Goal: Navigation & Orientation: Understand site structure

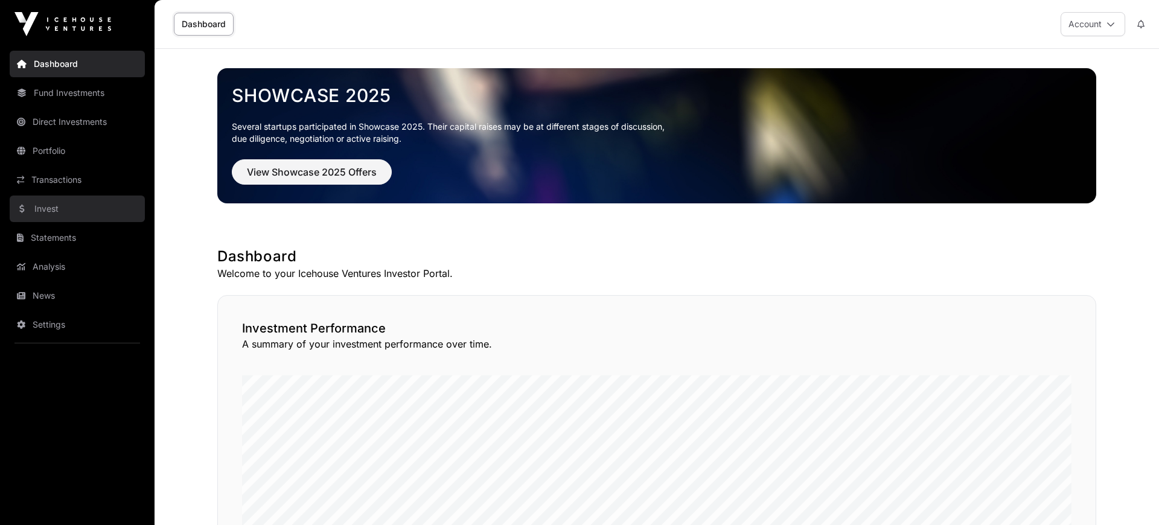
click at [57, 210] on link "Invest" at bounding box center [77, 209] width 135 height 27
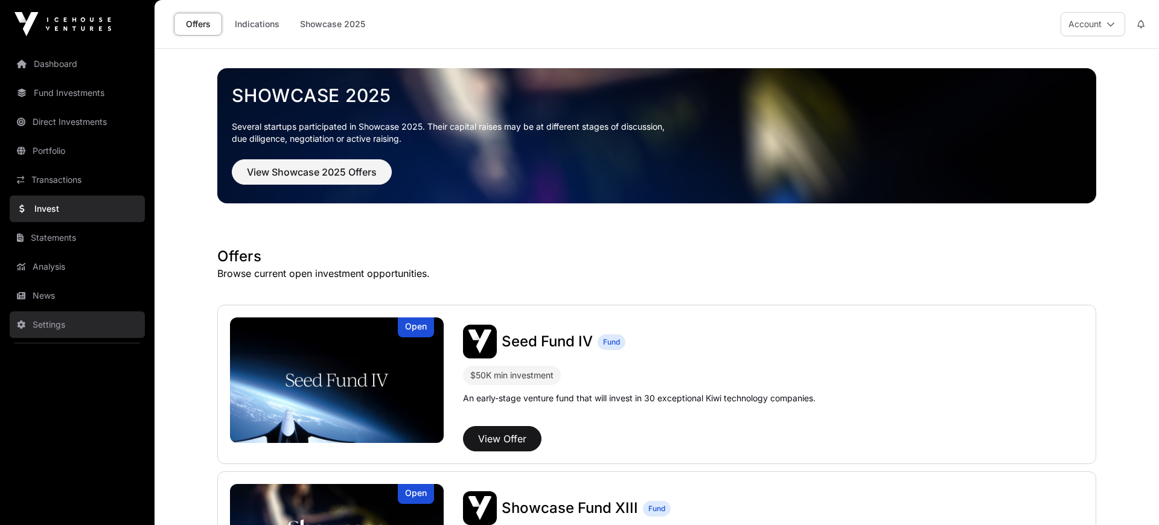
click at [42, 211] on link "Settings" at bounding box center [77, 324] width 135 height 27
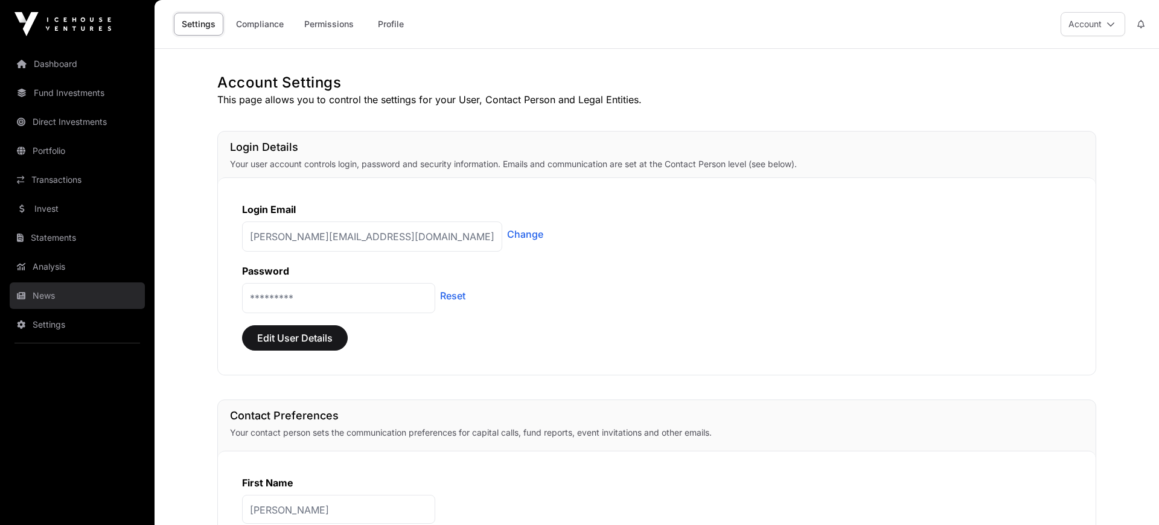
click at [48, 211] on link "News" at bounding box center [77, 296] width 135 height 27
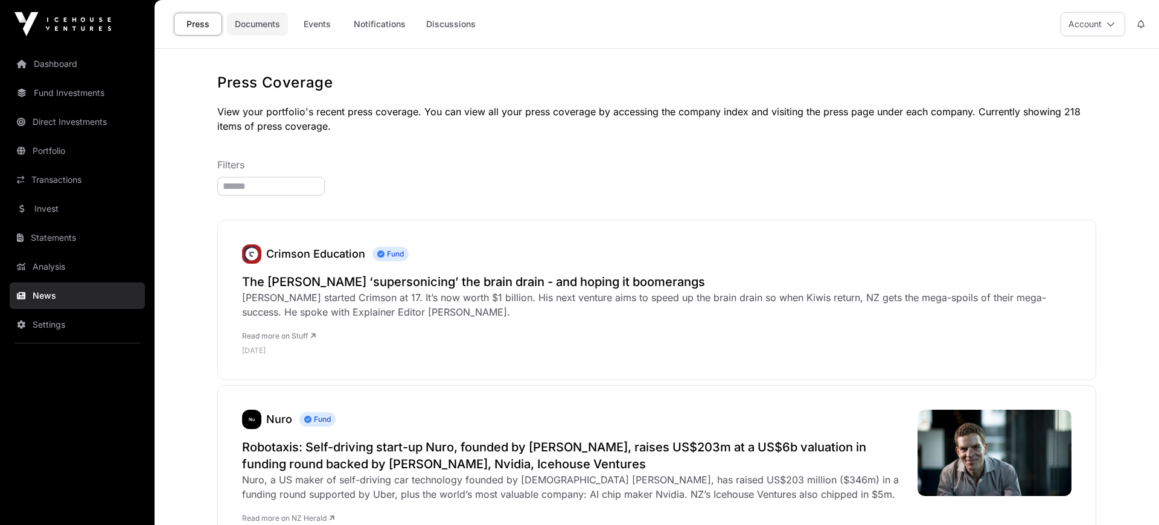
click at [257, 33] on link "Documents" at bounding box center [257, 24] width 61 height 23
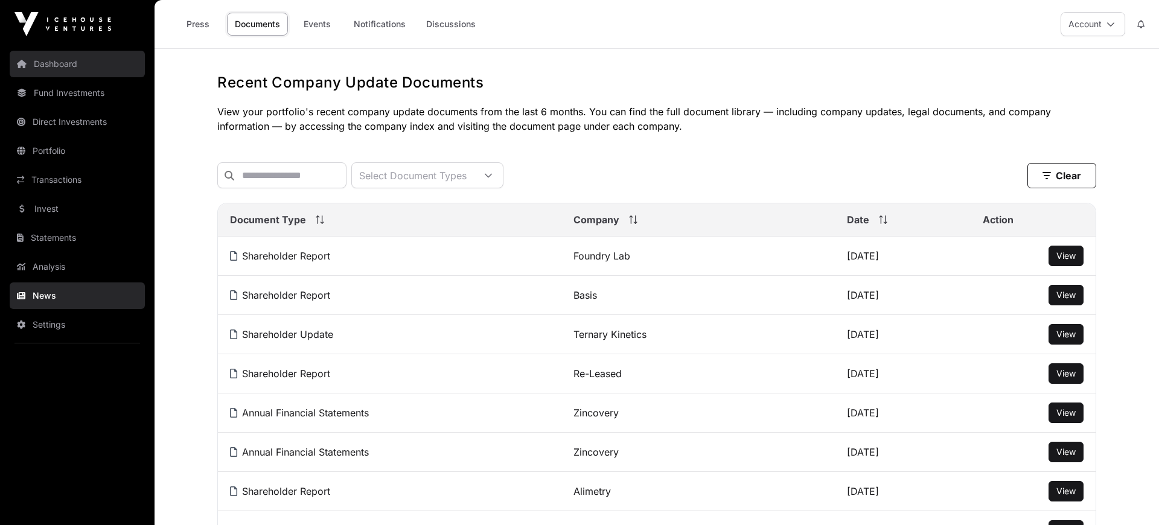
click at [79, 62] on link "Dashboard" at bounding box center [77, 64] width 135 height 27
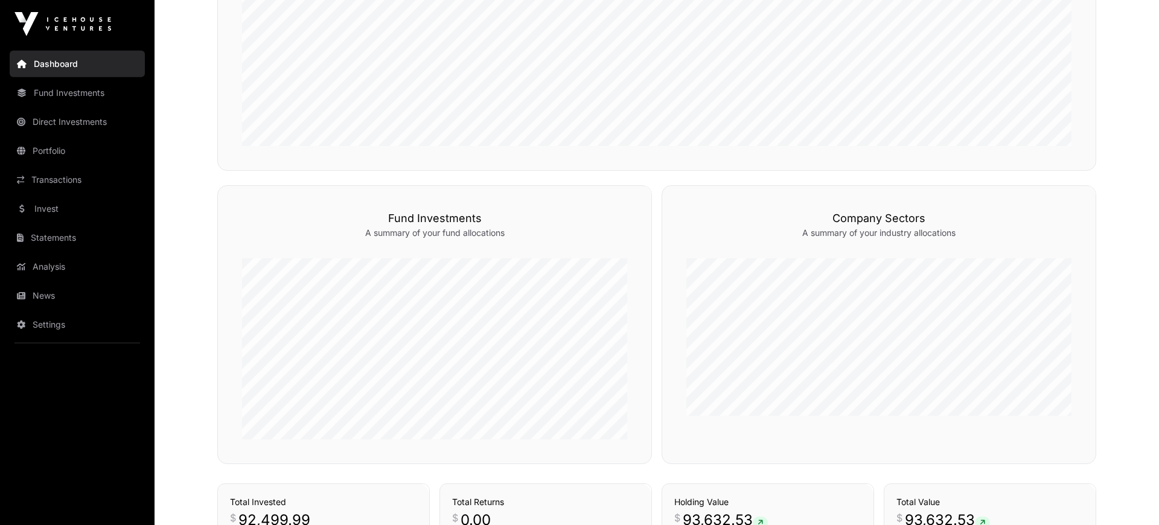
scroll to position [500, 0]
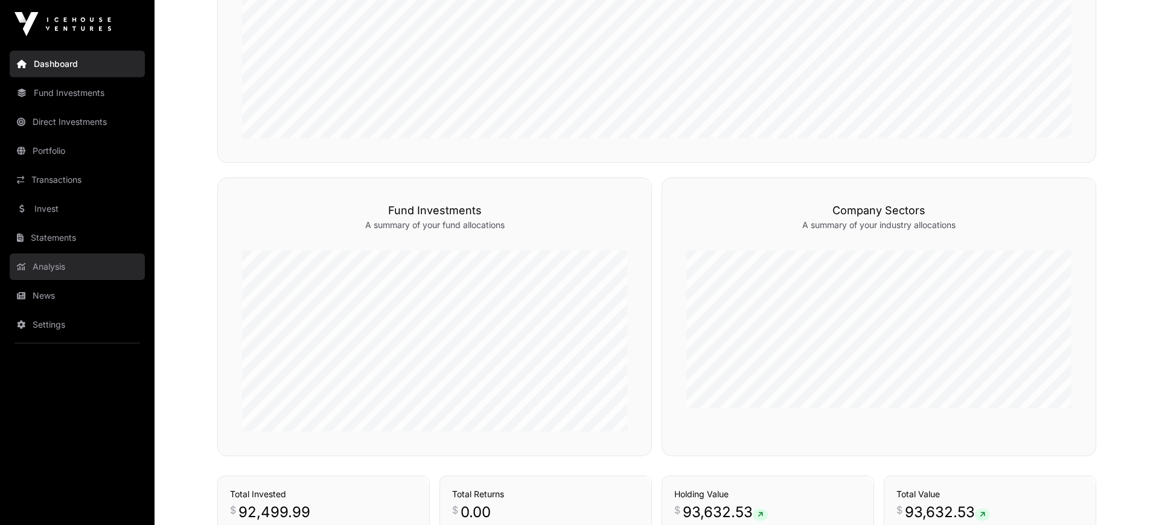
click at [46, 211] on link "Analysis" at bounding box center [77, 267] width 135 height 27
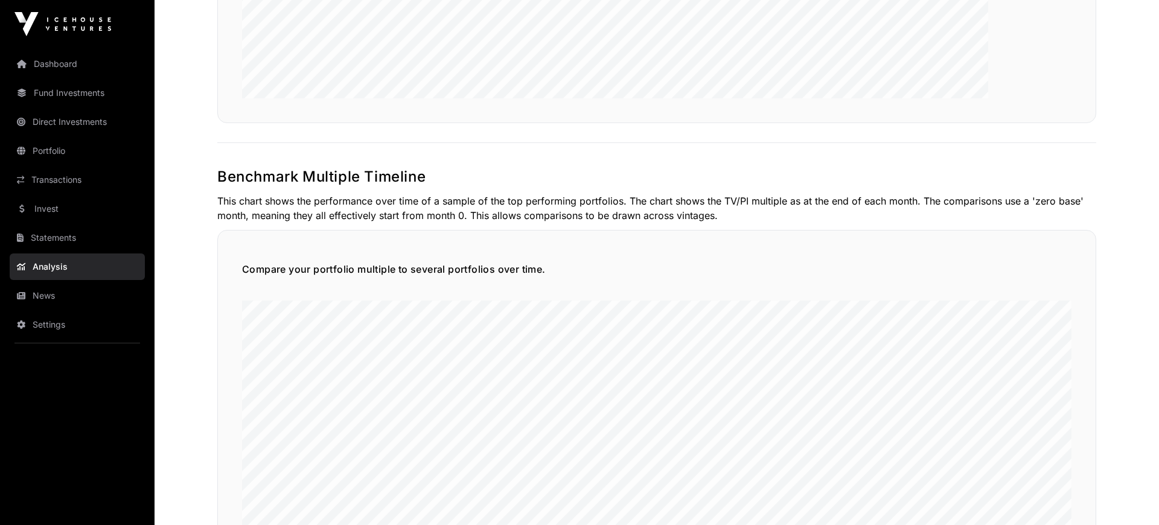
scroll to position [2400, 0]
